Goal: Task Accomplishment & Management: Complete application form

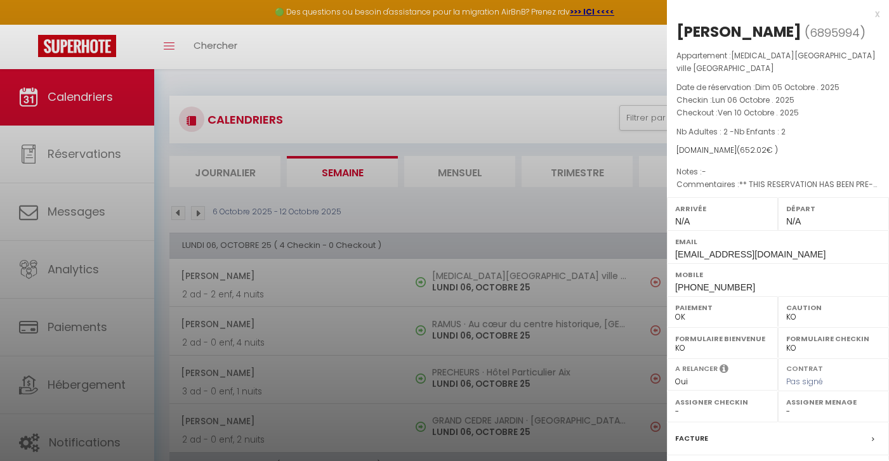
click at [284, 140] on div at bounding box center [444, 230] width 889 height 461
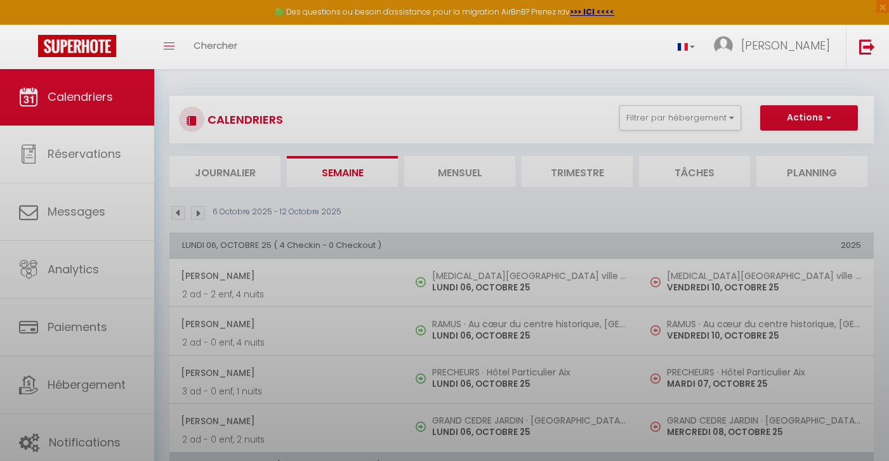
scroll to position [735, 0]
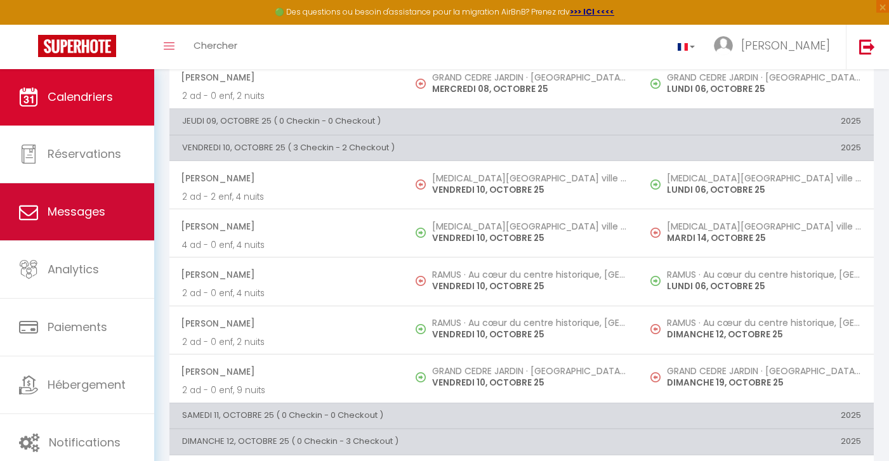
click at [103, 225] on link "Messages" at bounding box center [77, 211] width 154 height 57
select select "message"
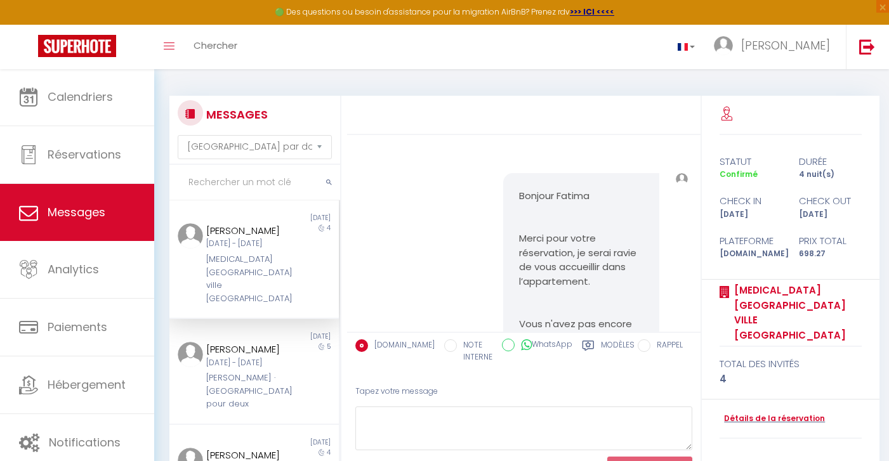
scroll to position [1512, 0]
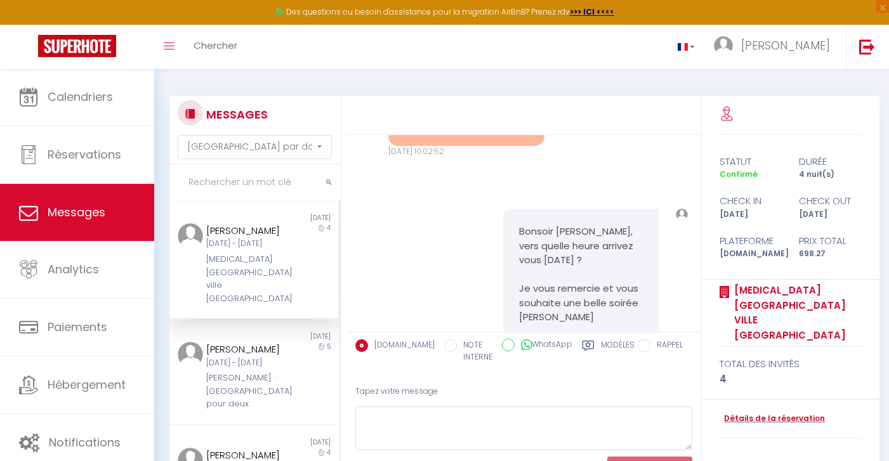
click at [261, 261] on div "Fatima Martins Ven 10 Oct - Mar 14 Oct T3 Centre ville Aix-en-Provence" at bounding box center [246, 264] width 99 height 82
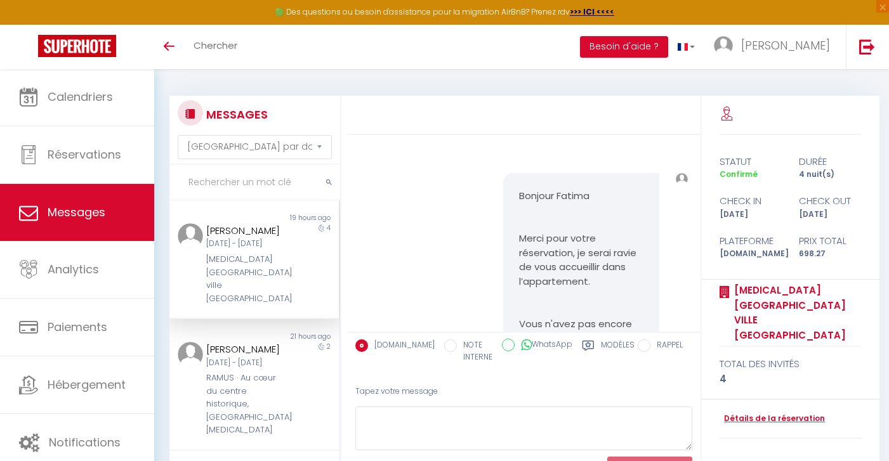
select select "message"
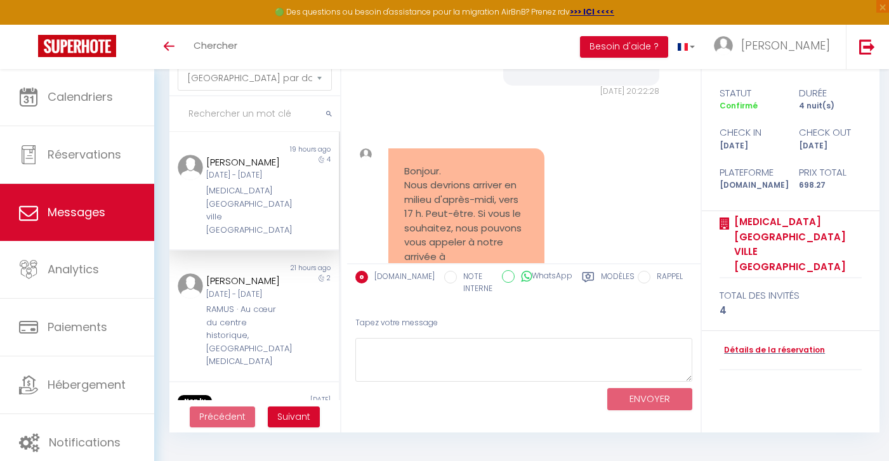
scroll to position [1694, 0]
click at [739, 344] on link "Détails de la réservation" at bounding box center [771, 350] width 105 height 12
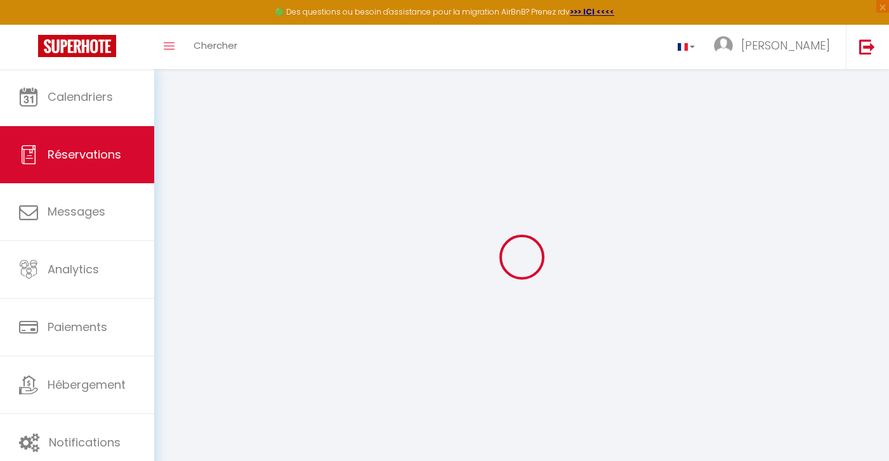
type input "Fatima"
type input "[PERSON_NAME]"
type input "[EMAIL_ADDRESS][DOMAIN_NAME]"
type input "[PHONE_NUMBER]"
type input "."
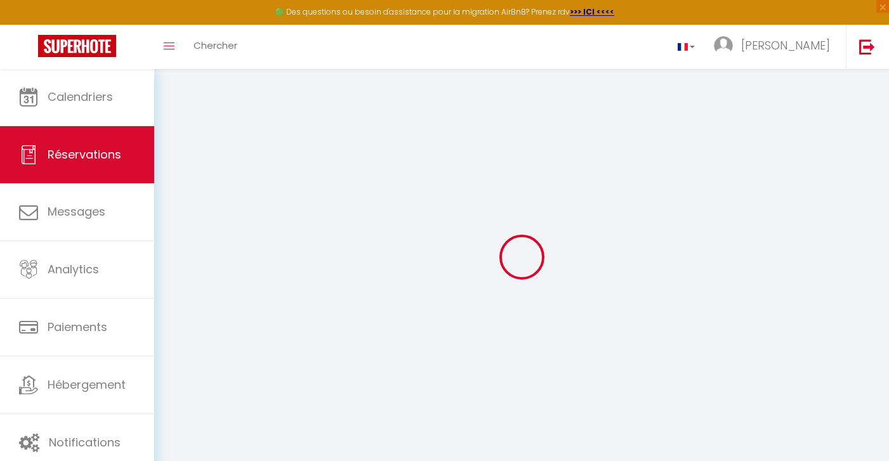
select select "PT"
type input "111.93"
type input "9.78"
select select "34400"
select select "1"
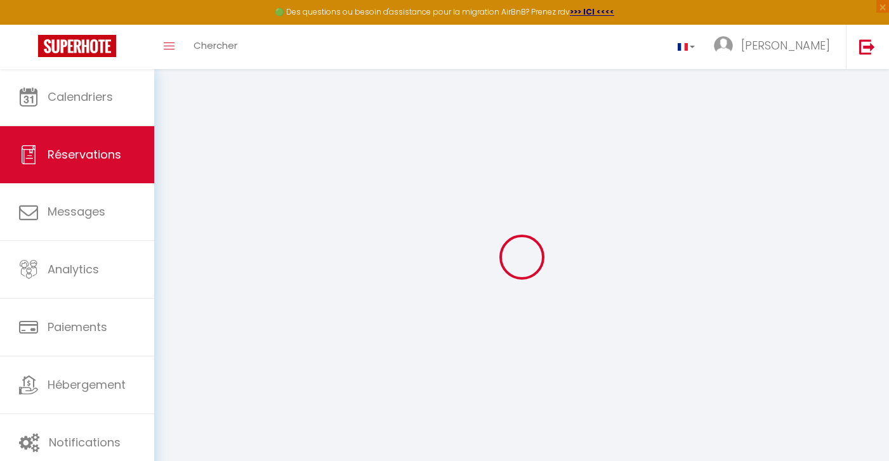
select select
type input "4"
select select "12"
select select
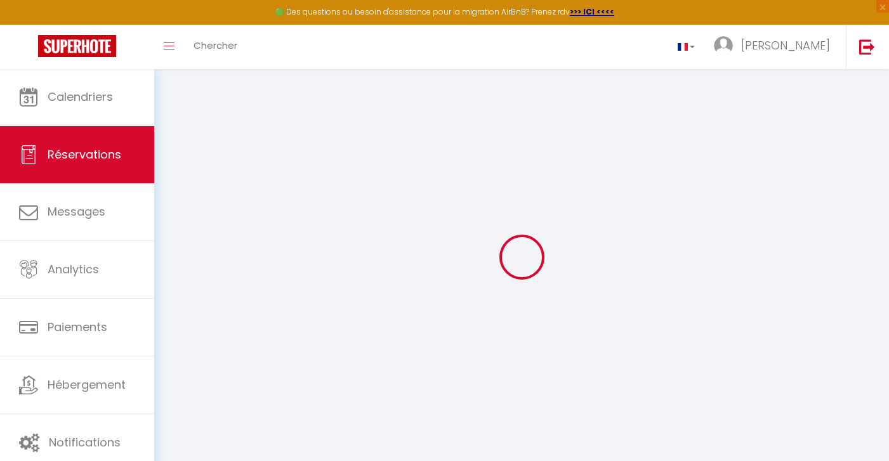
type input "608.44"
checkbox input "false"
select select "2"
type input "0"
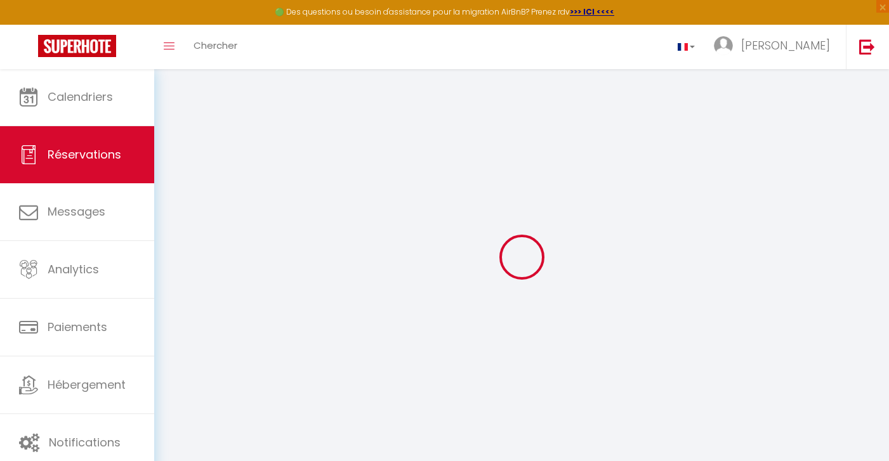
type input "0"
select select
select select "14"
checkbox input "false"
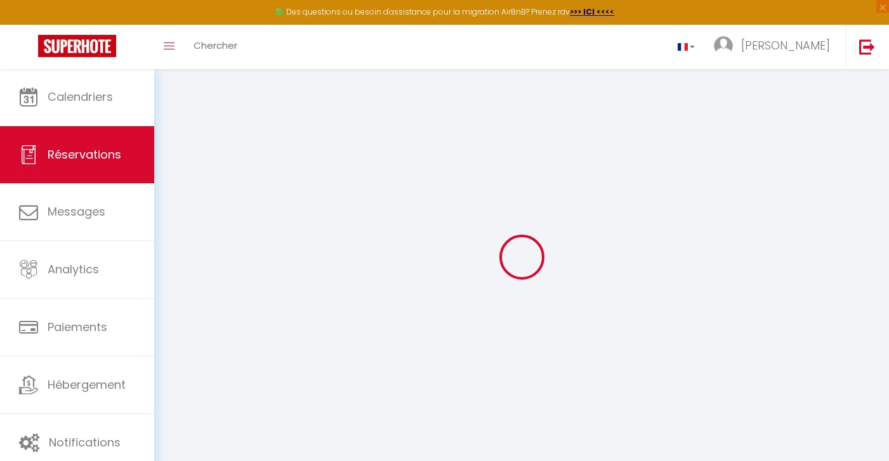
select select
checkbox input "false"
select select
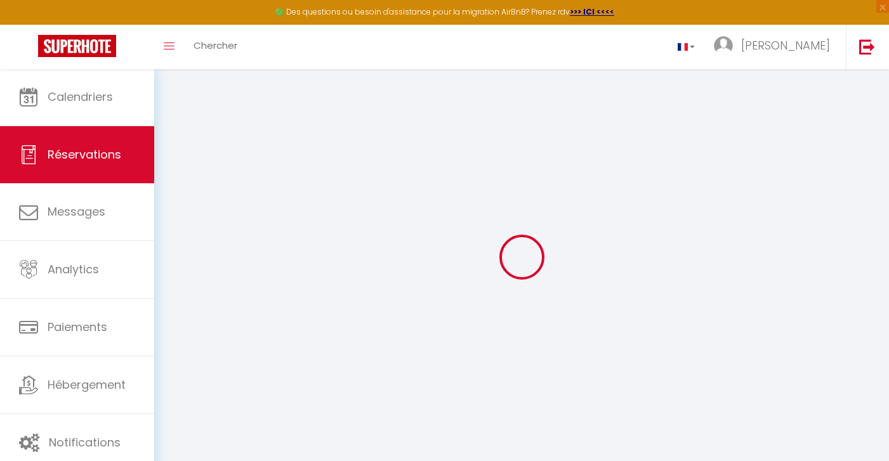
checkbox input "false"
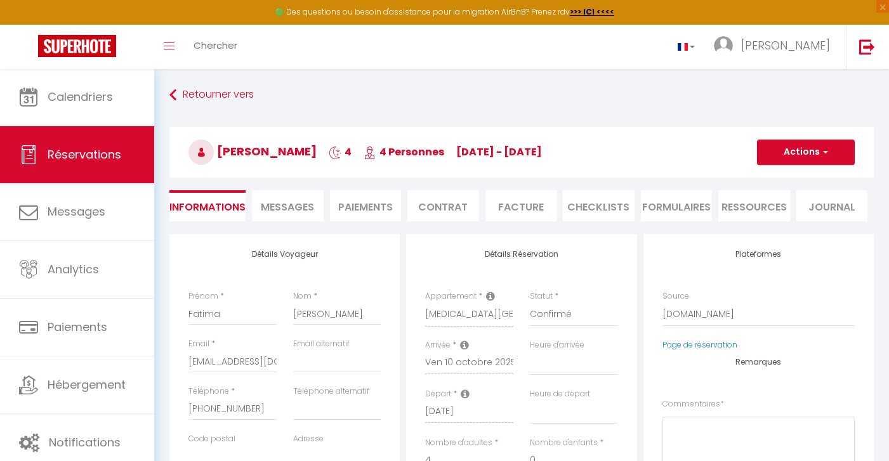
select select
checkbox input "false"
type textarea "** THIS RESERVATION HAS BEEN PRE-PAID ** Boa tarde, vamos precisar de estaciona…"
type input "50"
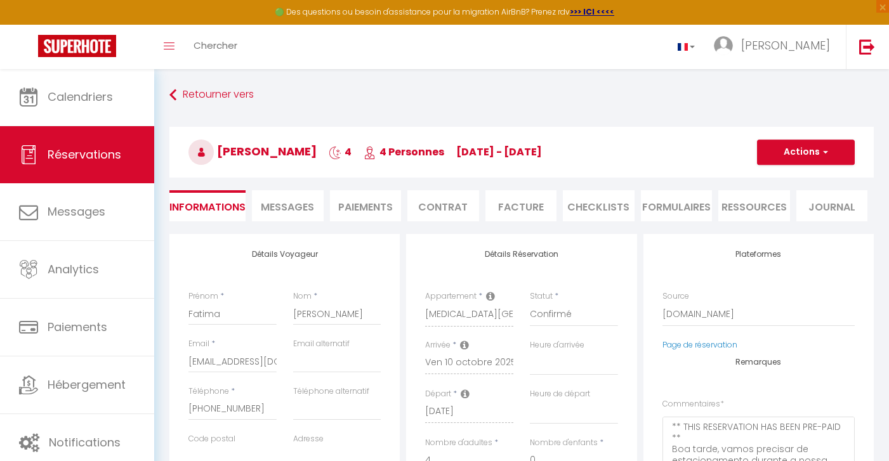
type input "39.83"
select select
checkbox input "false"
select select
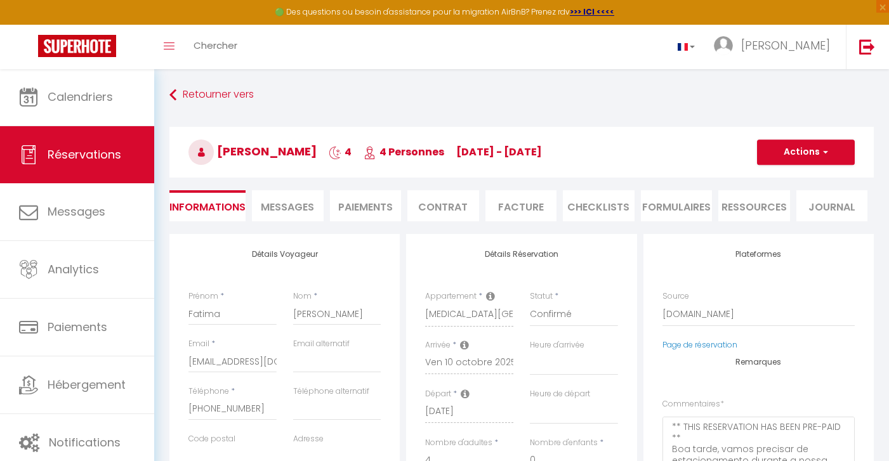
select select
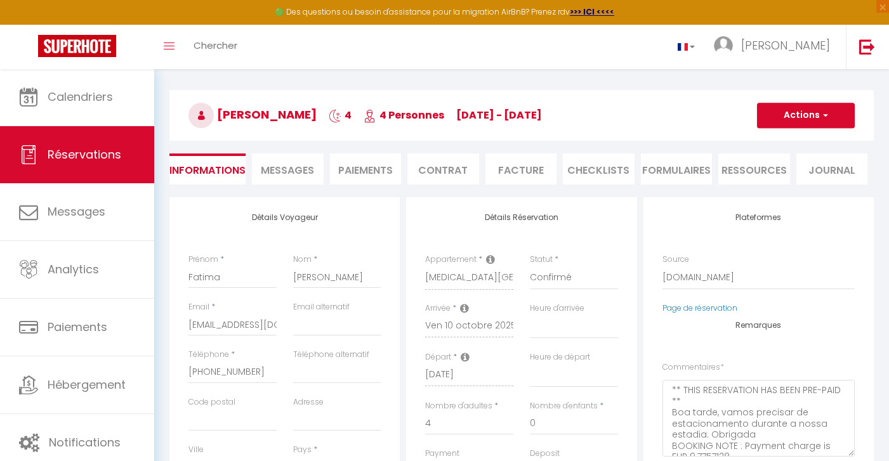
scroll to position [56, 0]
